Goal: Navigation & Orientation: Find specific page/section

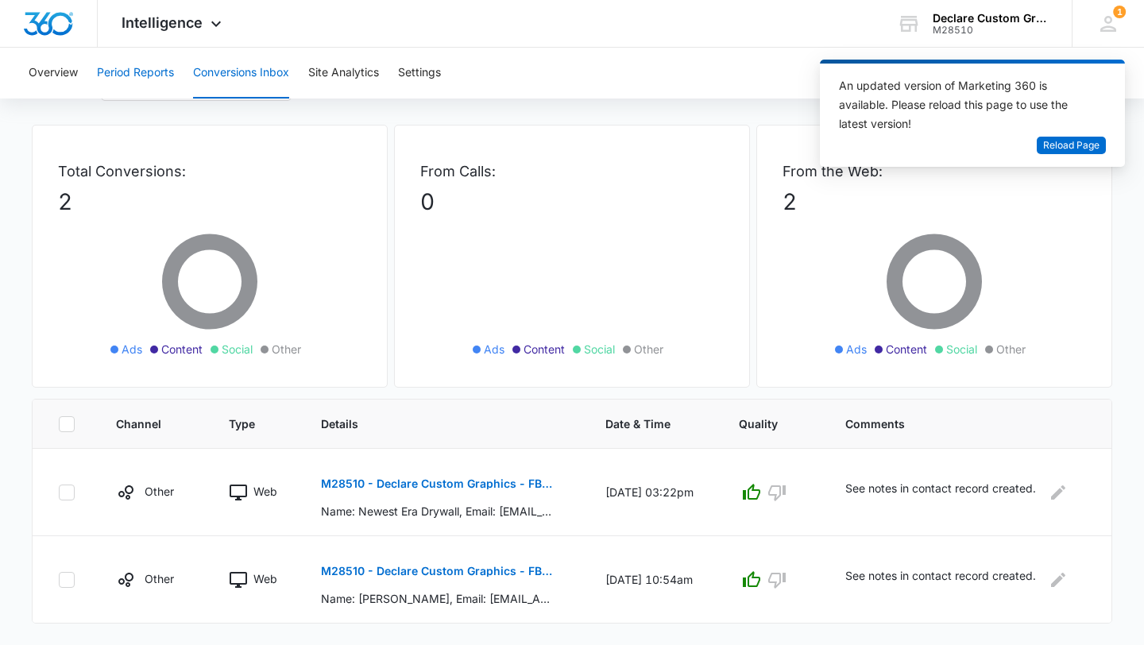
scroll to position [66, 0]
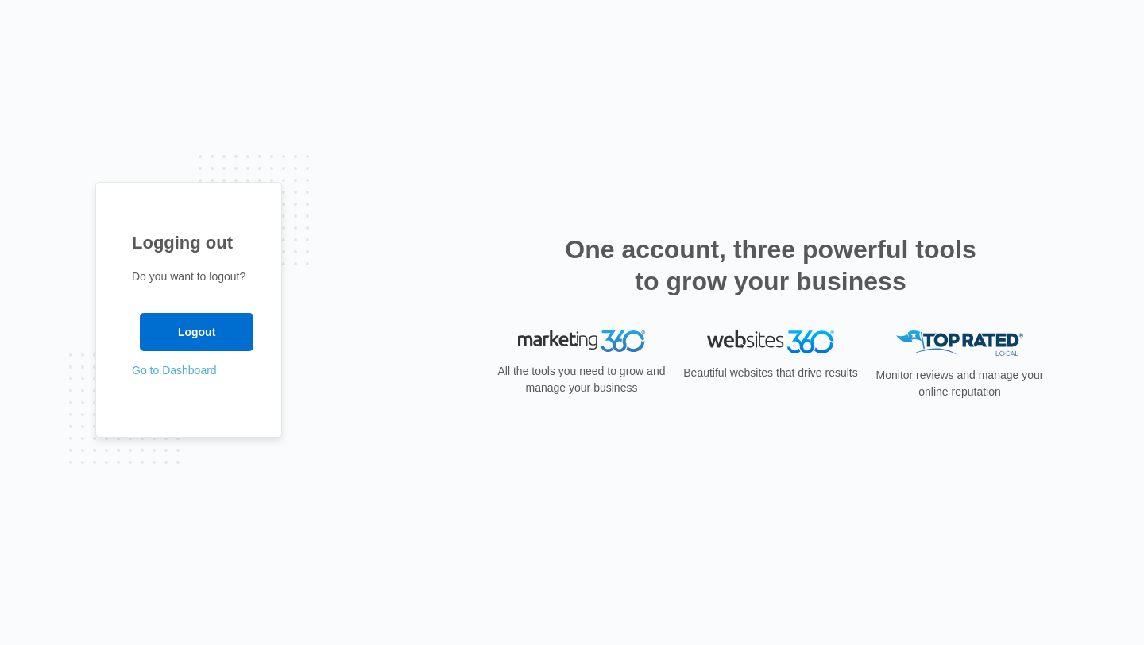
click at [184, 373] on link "Go to Dashboard" at bounding box center [174, 370] width 85 height 13
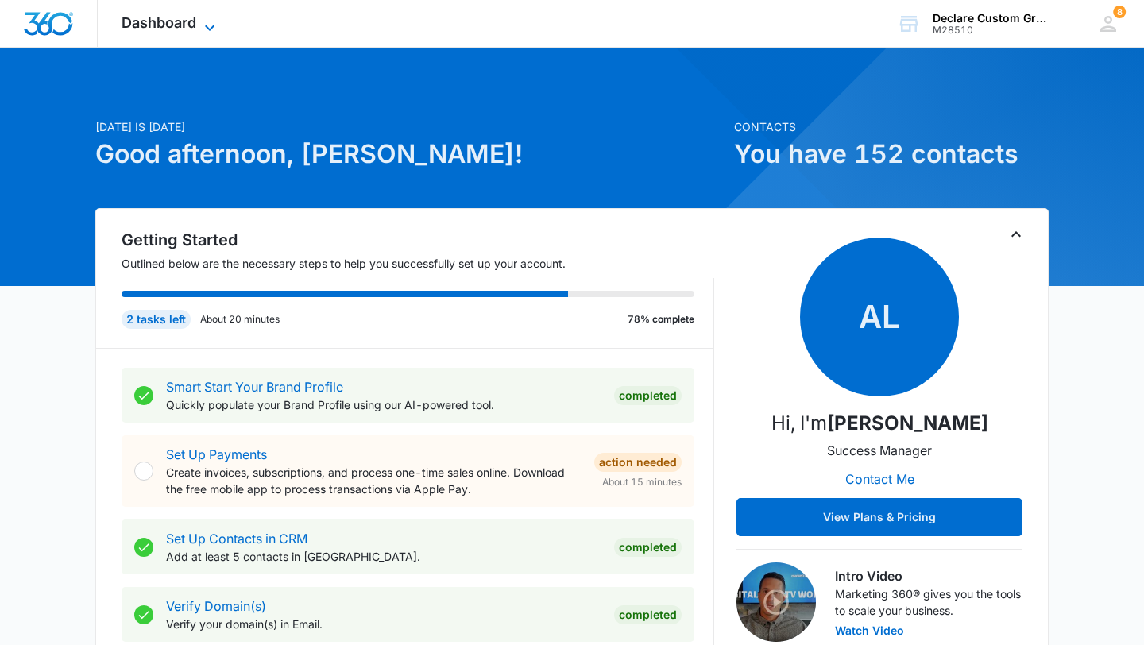
click at [192, 21] on span "Dashboard" at bounding box center [159, 22] width 75 height 17
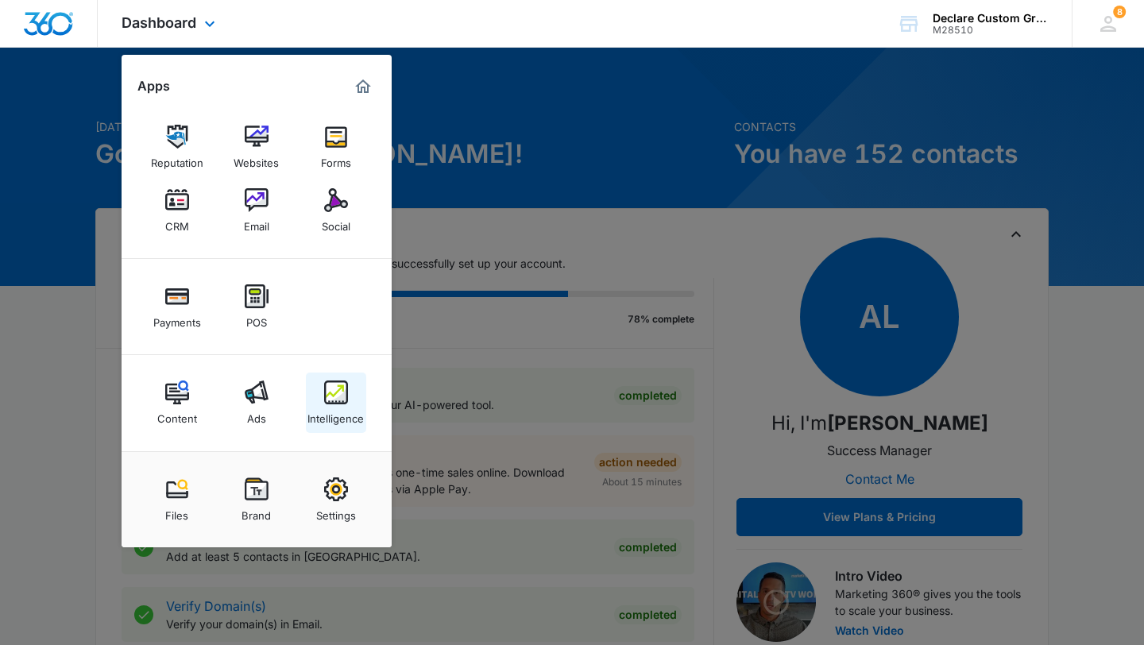
click at [342, 389] on img at bounding box center [336, 393] width 24 height 24
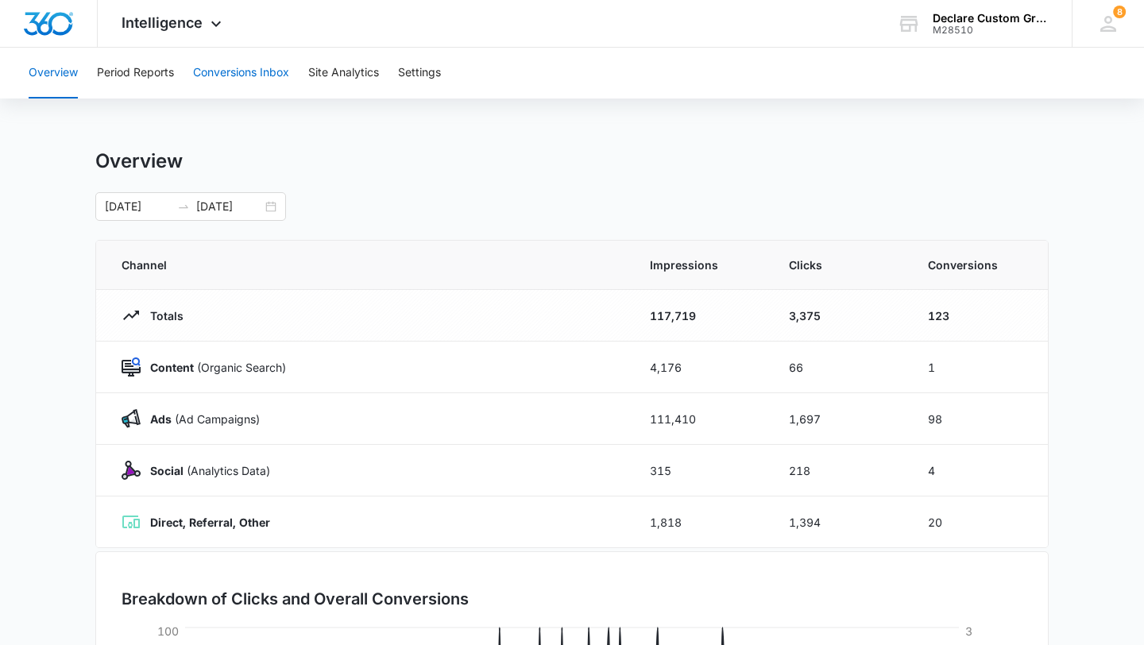
click at [222, 69] on button "Conversions Inbox" at bounding box center [241, 73] width 96 height 51
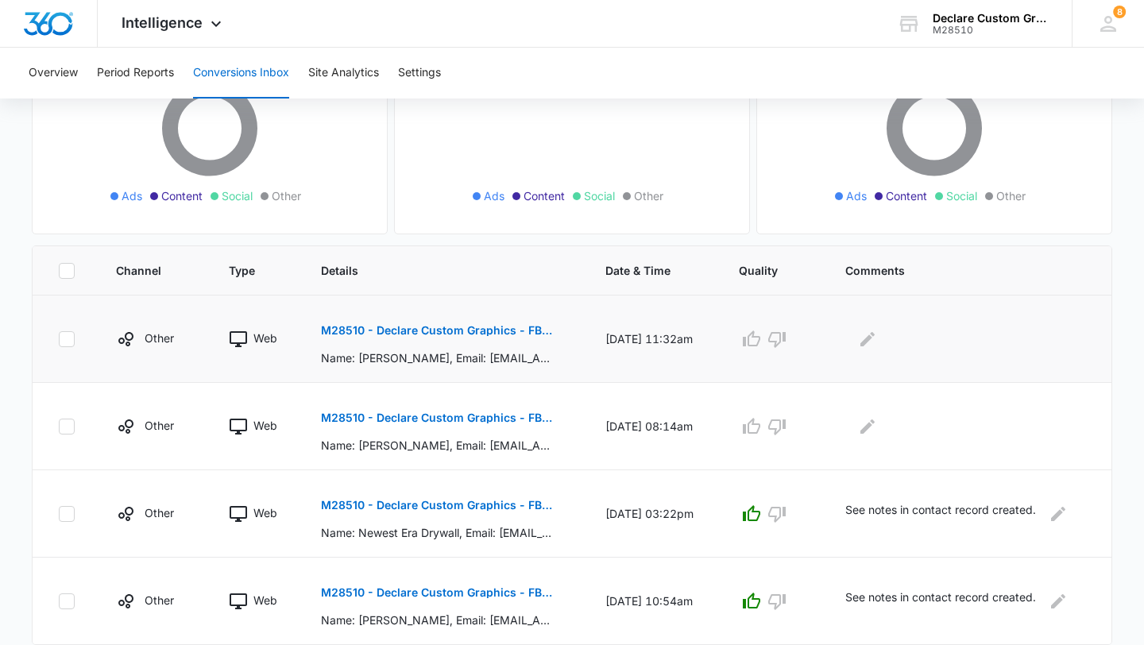
scroll to position [218, 0]
